Goal: Task Accomplishment & Management: Manage account settings

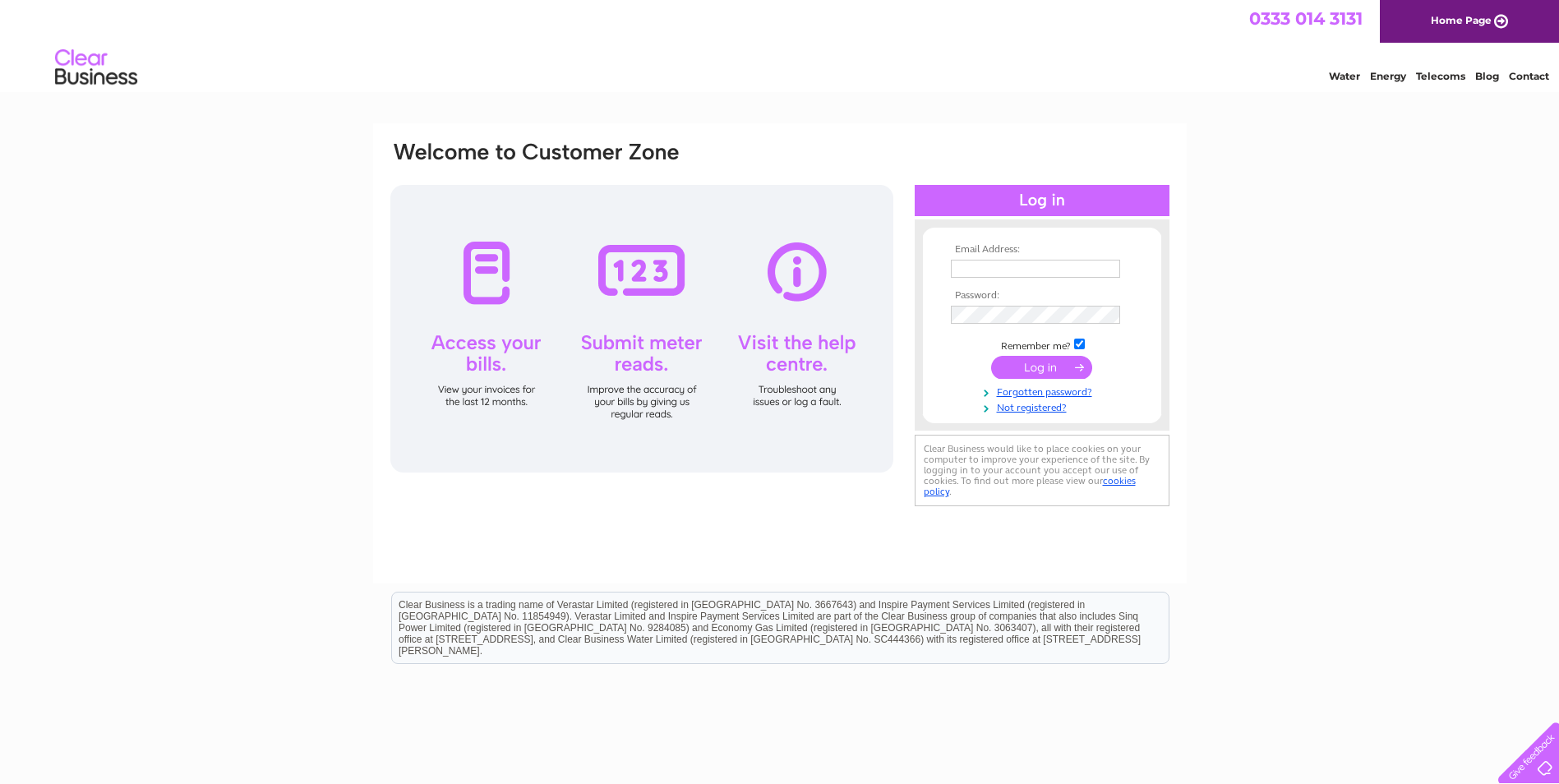
type input "dcfltd@btconnect.com"
click at [1033, 366] on input "submit" at bounding box center [1042, 367] width 101 height 23
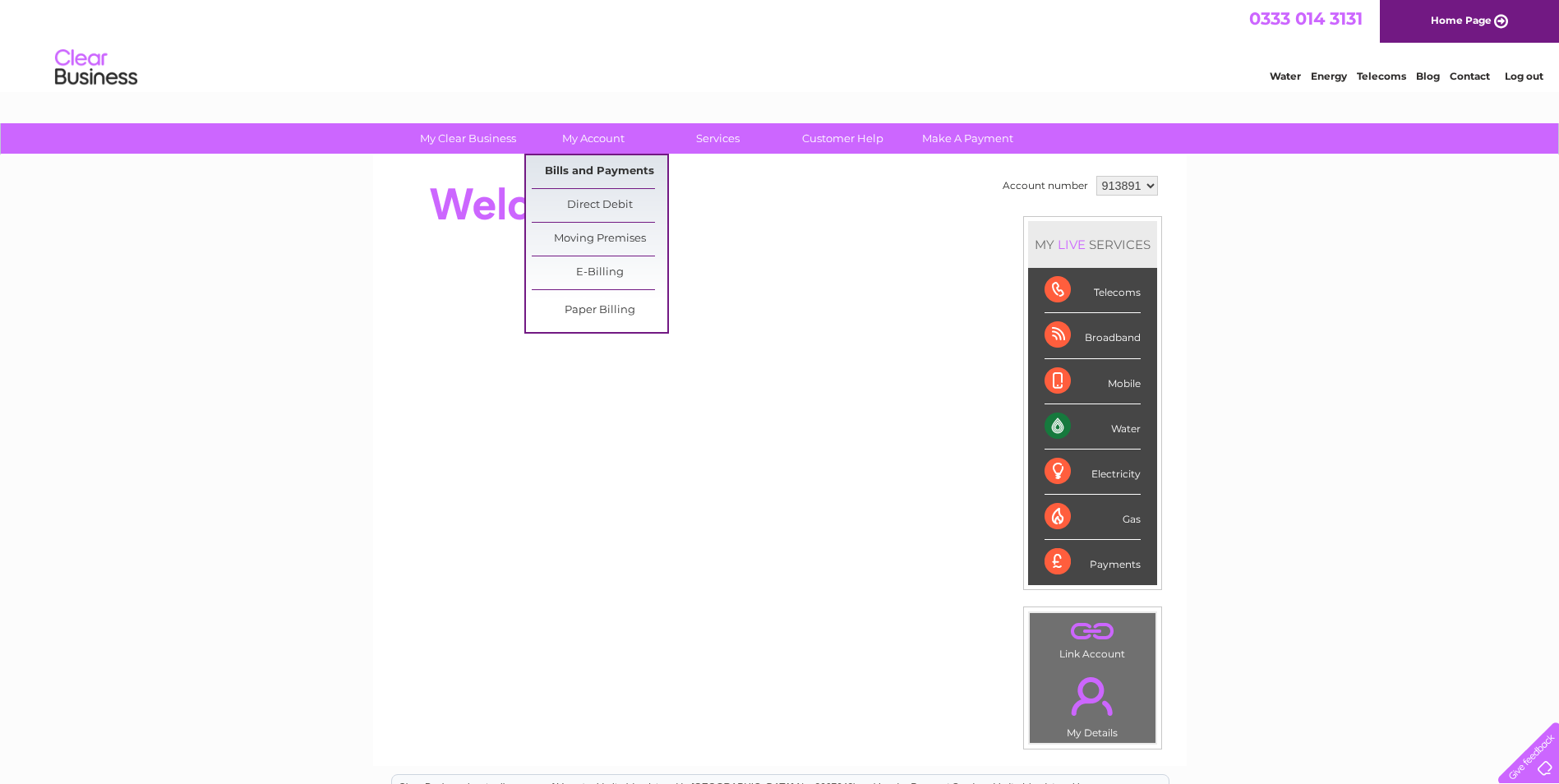
click at [602, 167] on link "Bills and Payments" at bounding box center [600, 171] width 135 height 33
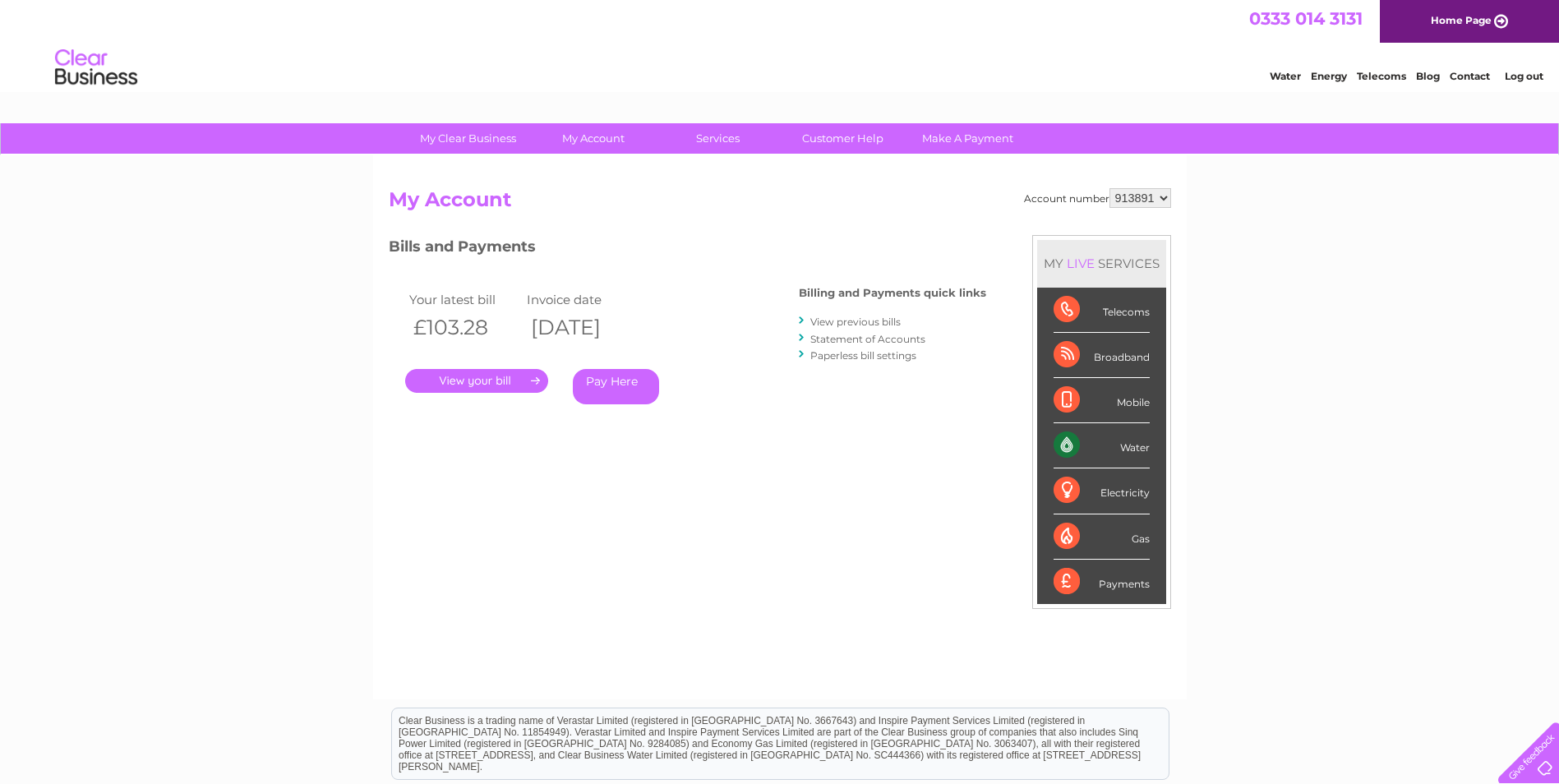
click at [497, 377] on link "." at bounding box center [476, 381] width 143 height 24
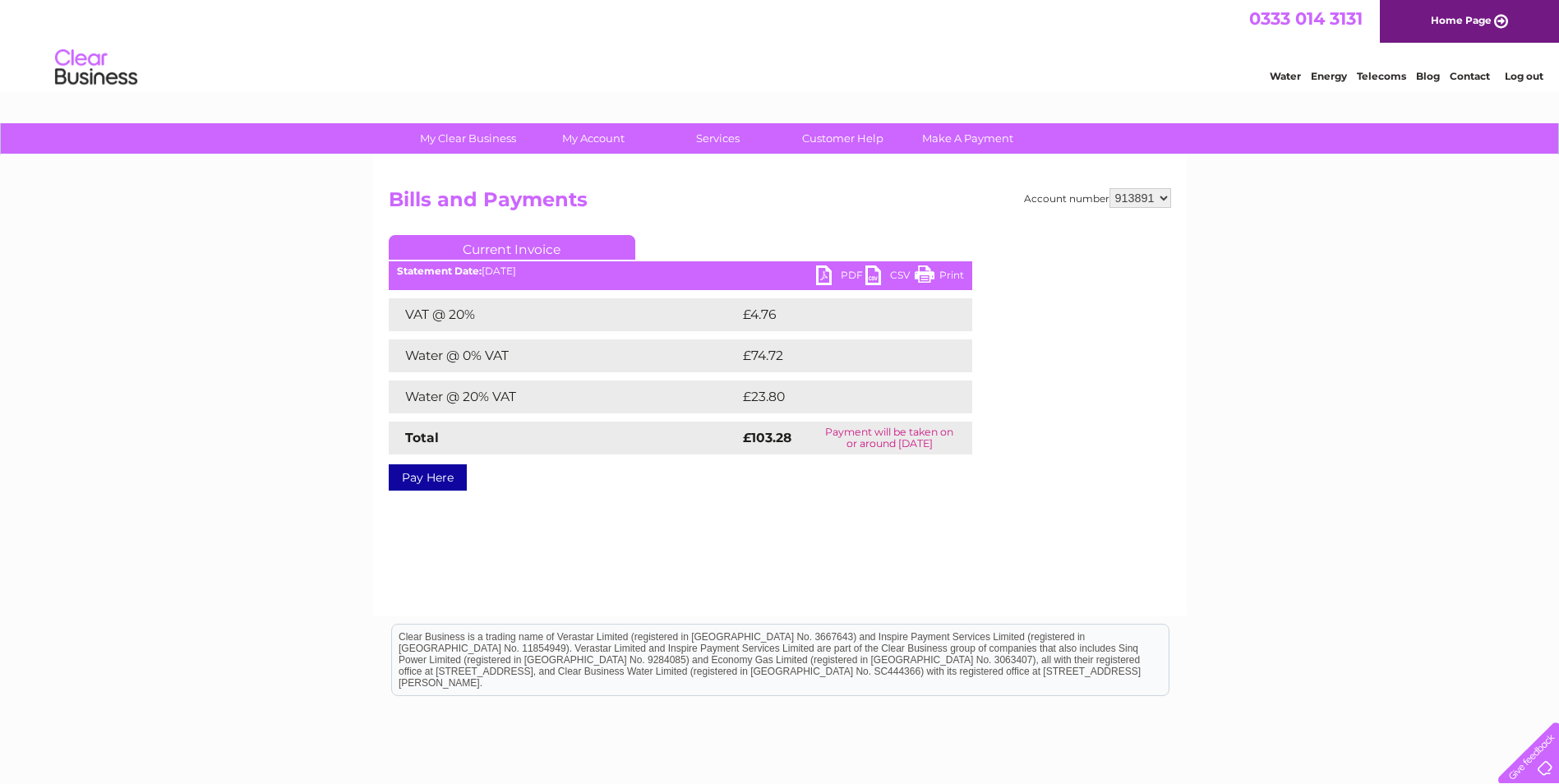
click at [843, 270] on link "PDF" at bounding box center [841, 276] width 49 height 24
click at [1528, 76] on link "Log out" at bounding box center [1524, 76] width 39 height 12
